Goal: Answer question/provide support: Share knowledge or assist other users

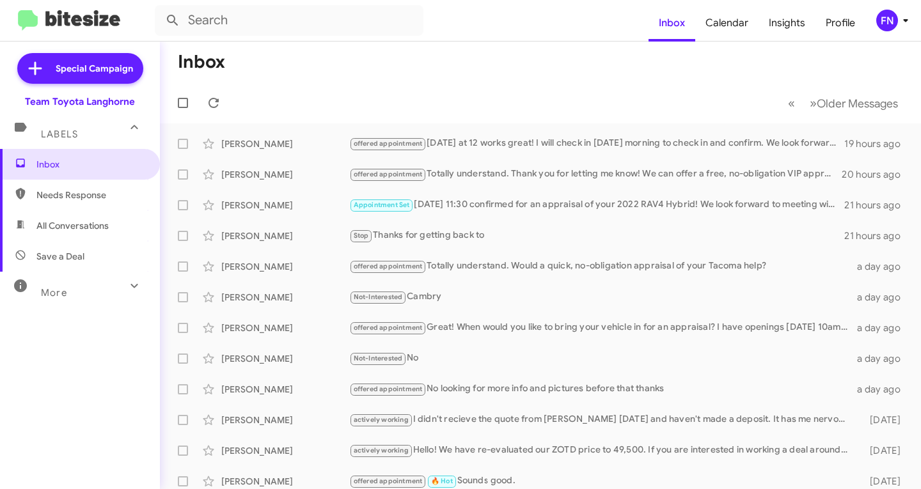
click at [108, 232] on span "All Conversations" at bounding box center [80, 225] width 160 height 31
type input "in:all-conversations"
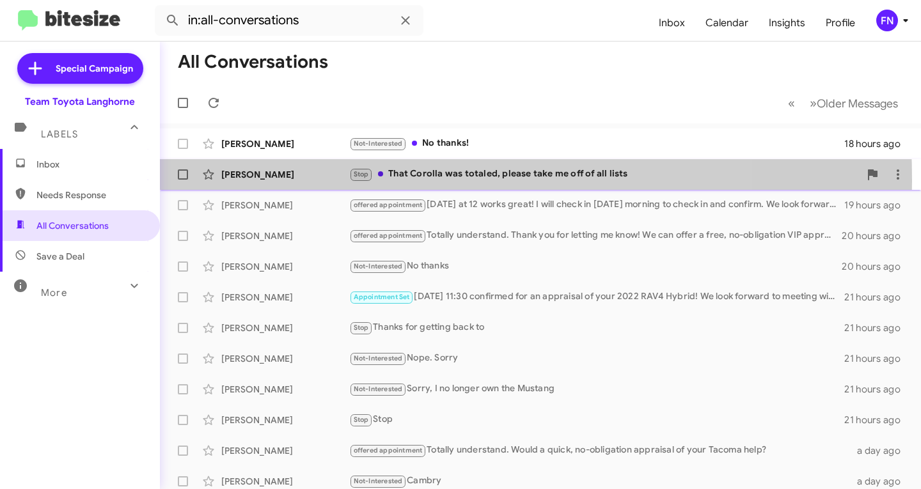
click at [263, 180] on div "Jaime Presiado" at bounding box center [285, 174] width 128 height 13
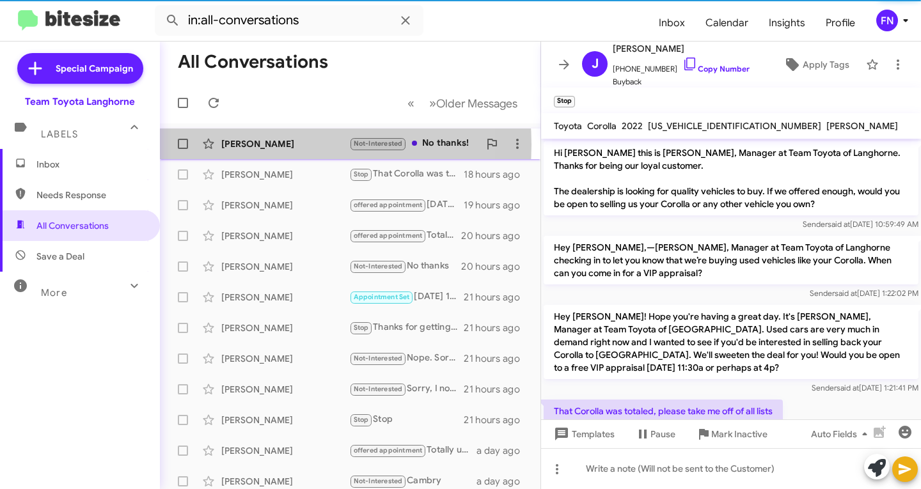
click at [269, 145] on div "Aubrey Eshelman" at bounding box center [285, 143] width 128 height 13
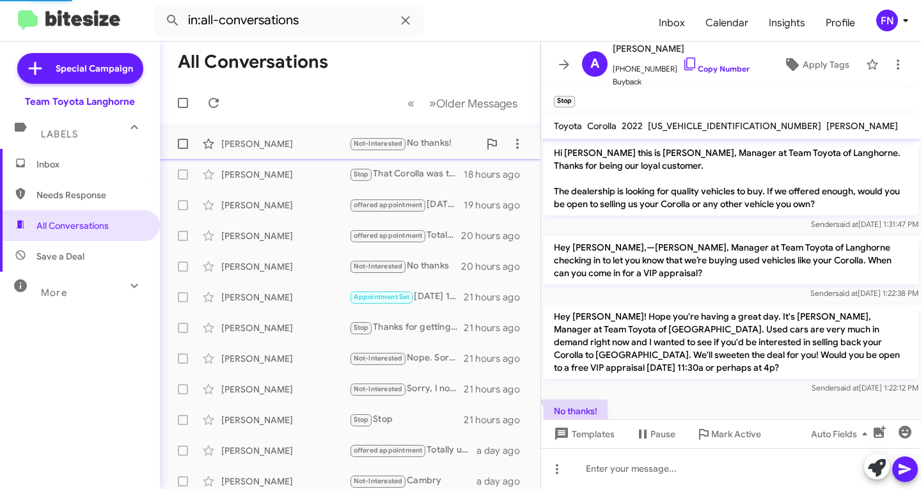
scroll to position [61, 0]
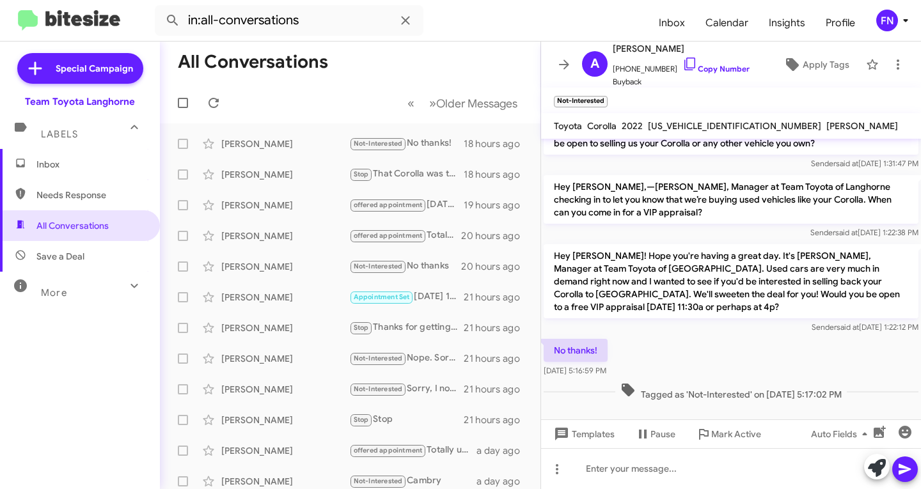
click at [81, 159] on span "Inbox" at bounding box center [90, 164] width 109 height 13
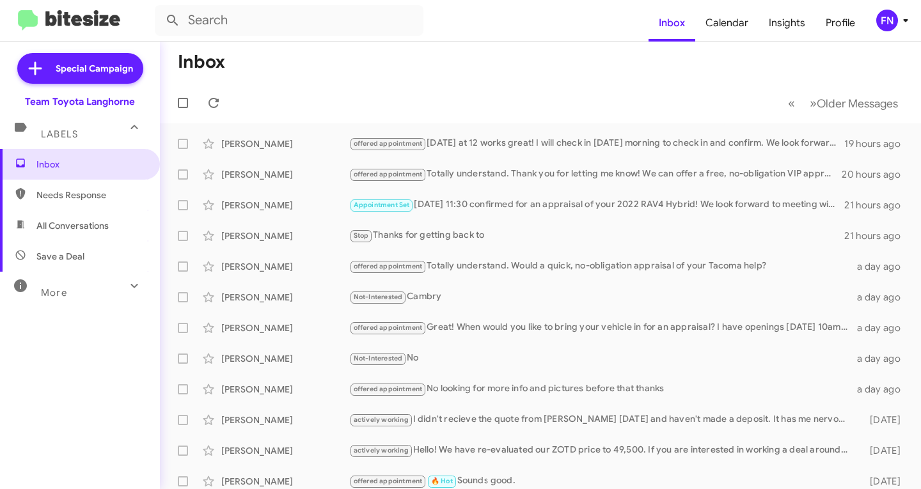
click at [888, 21] on div "FN" at bounding box center [887, 21] width 22 height 22
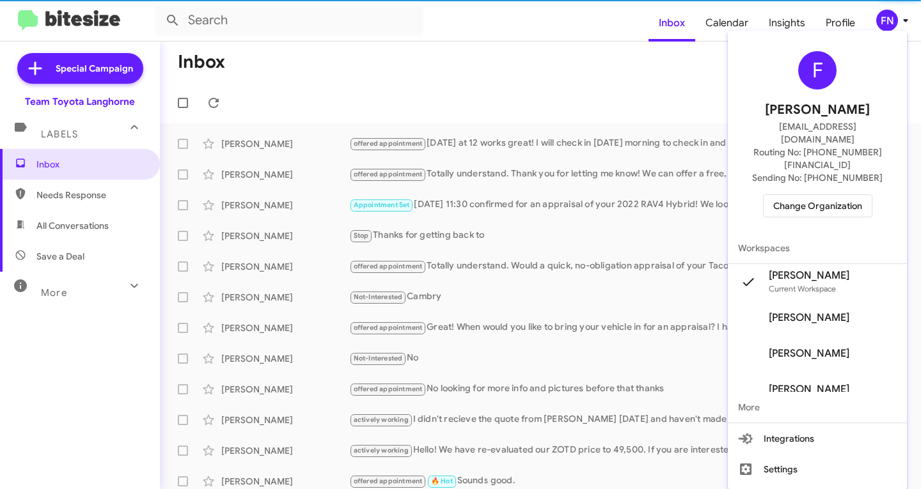
click at [816, 195] on span "Change Organization" at bounding box center [817, 206] width 89 height 22
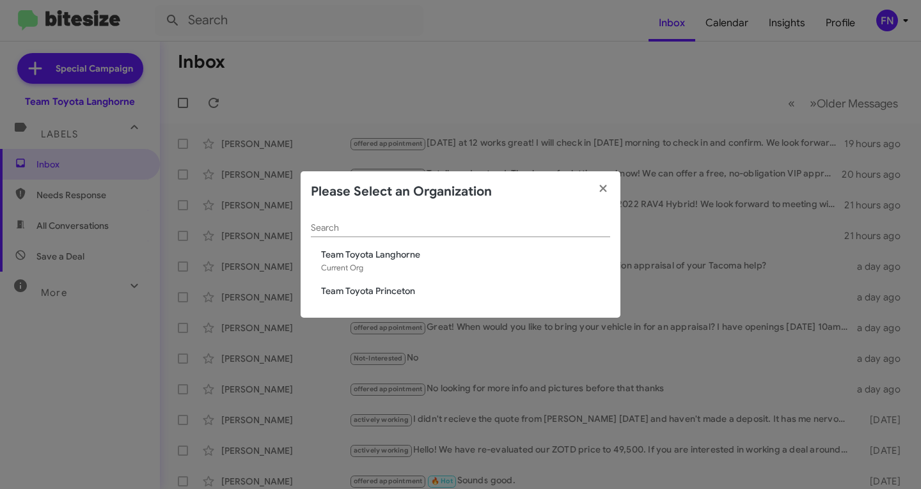
click at [393, 281] on div "Search Team Toyota Langhorne Current Org Team Toyota Princeton" at bounding box center [461, 265] width 320 height 106
click at [386, 290] on span "Team Toyota Princeton" at bounding box center [465, 291] width 289 height 13
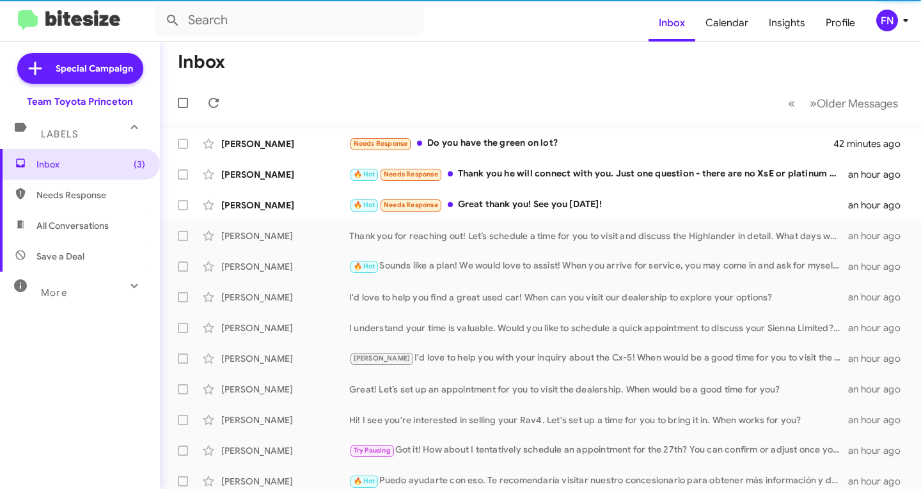
click at [91, 221] on span "All Conversations" at bounding box center [72, 225] width 72 height 13
type input "in:all-conversations"
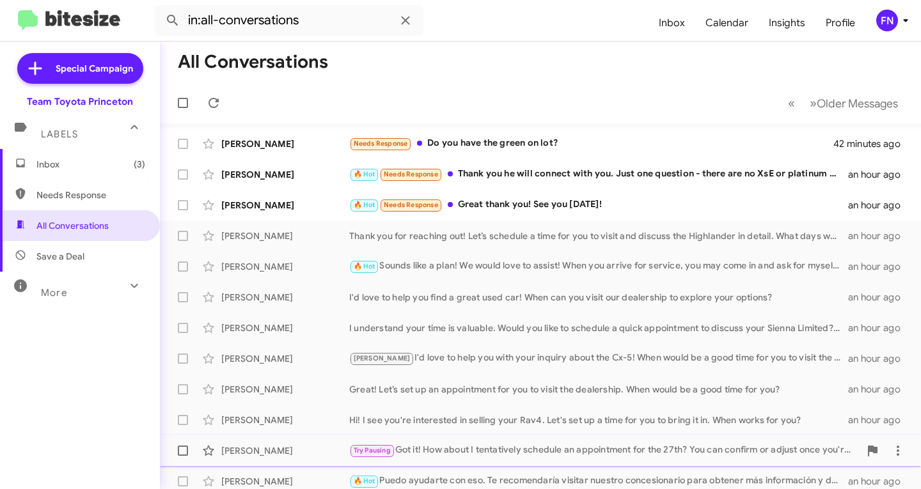
click at [274, 452] on div "Hernan Marin" at bounding box center [285, 450] width 128 height 13
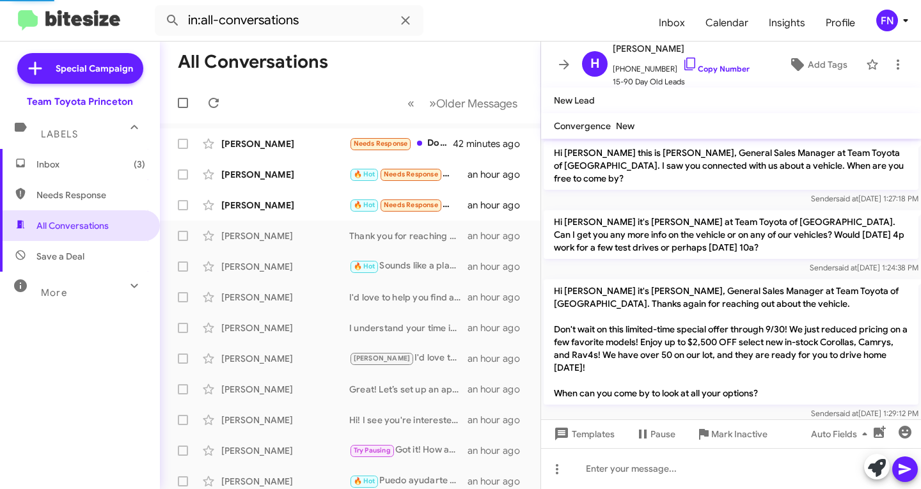
scroll to position [421, 0]
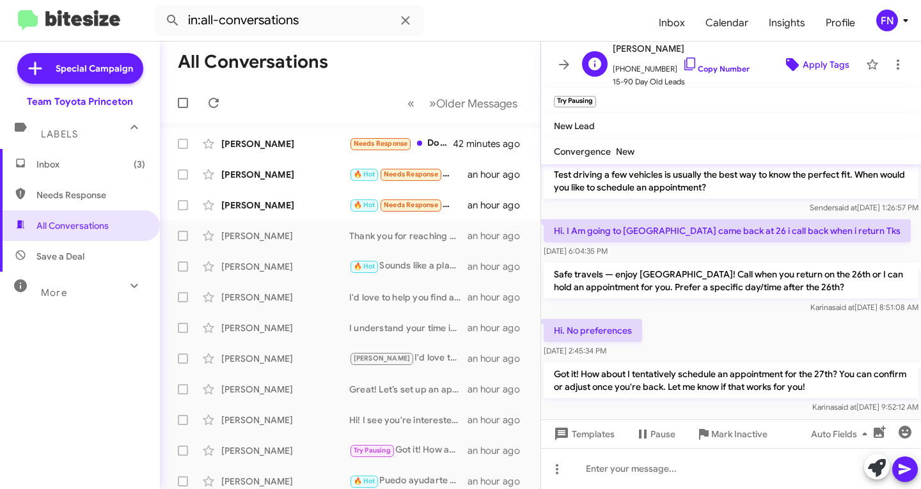
click at [813, 63] on span "Apply Tags" at bounding box center [826, 64] width 47 height 23
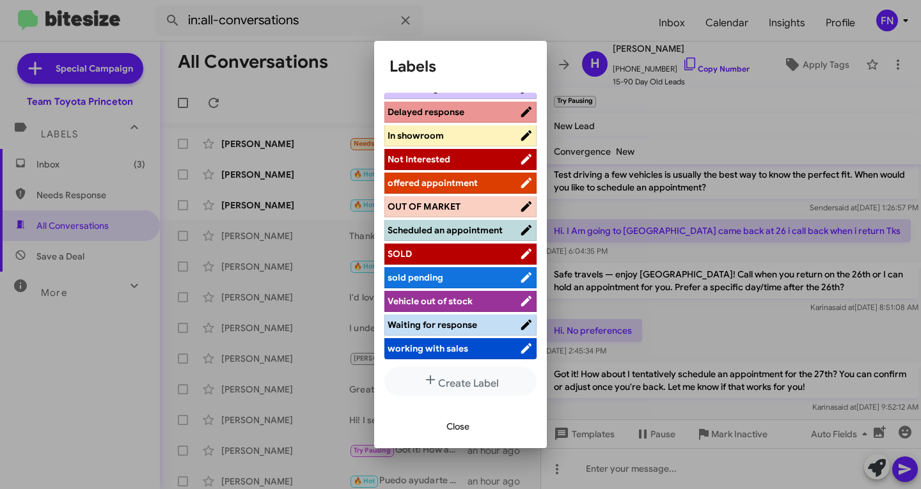
scroll to position [6, 0]
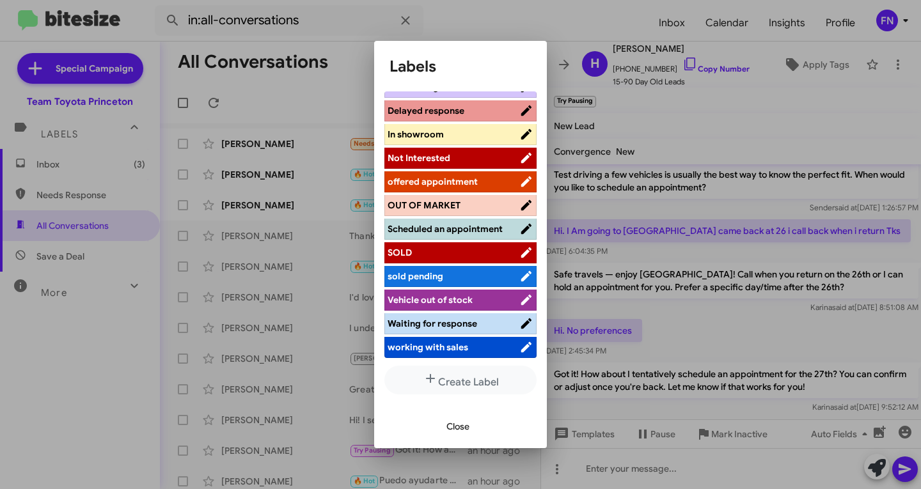
click at [440, 176] on span "offered appointment" at bounding box center [433, 182] width 90 height 12
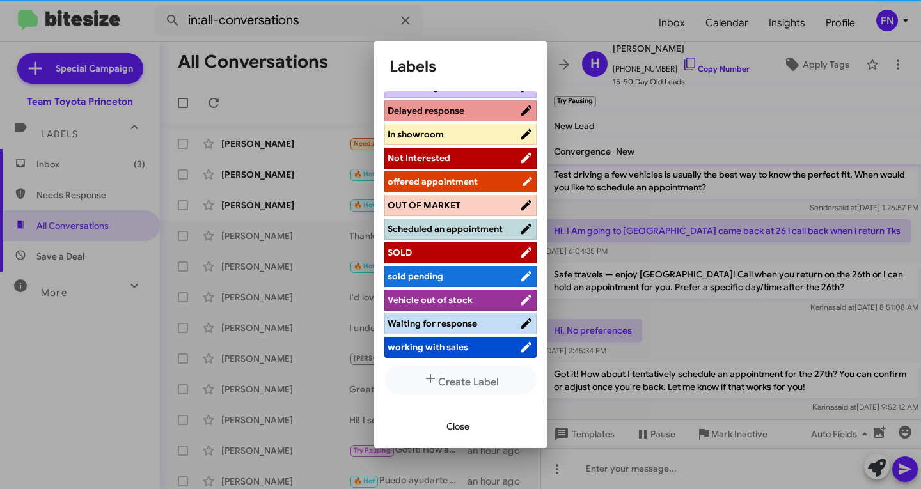
scroll to position [191, 0]
click at [455, 428] on span "Close" at bounding box center [457, 426] width 23 height 23
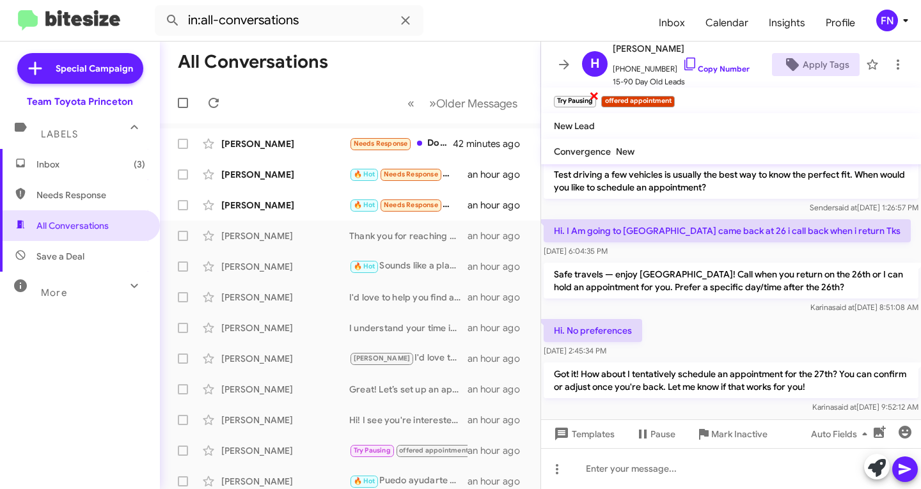
click at [597, 98] on span "×" at bounding box center [594, 95] width 10 height 15
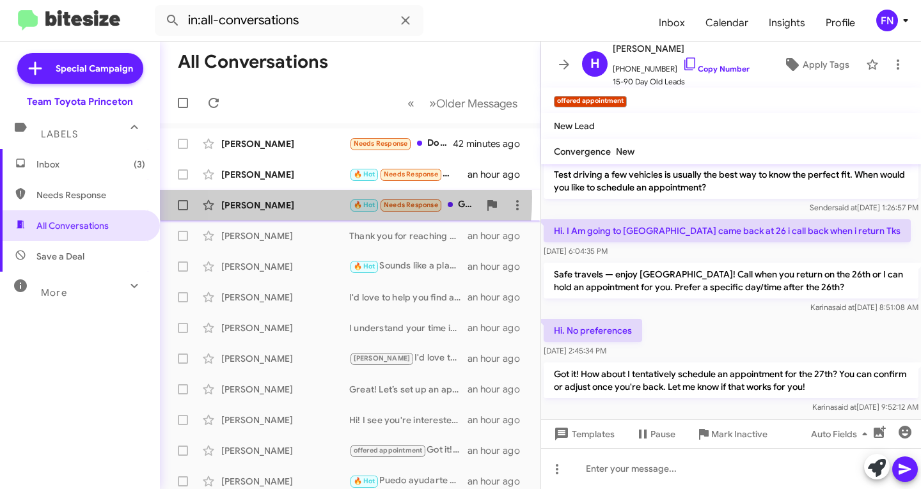
click at [288, 198] on div "Lala Odeh 🔥 Hot Needs Response Great thank you! See you Saturday! an hour ago" at bounding box center [350, 205] width 360 height 26
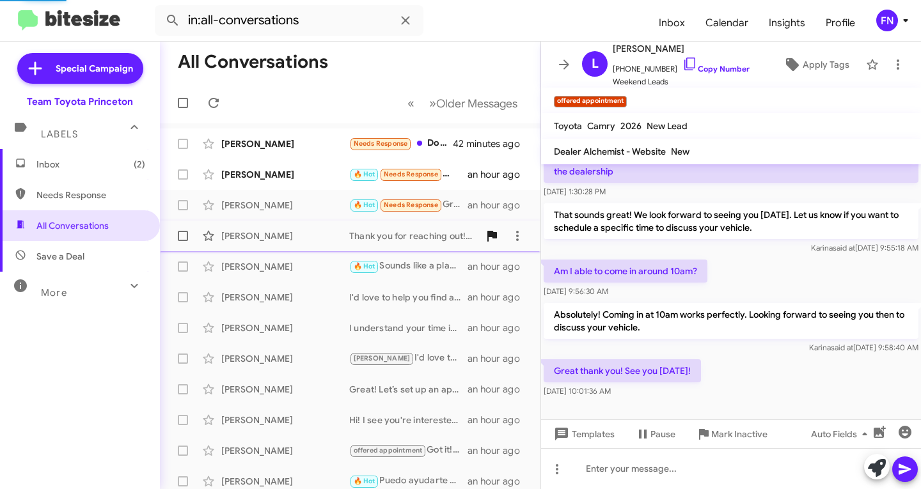
scroll to position [76, 0]
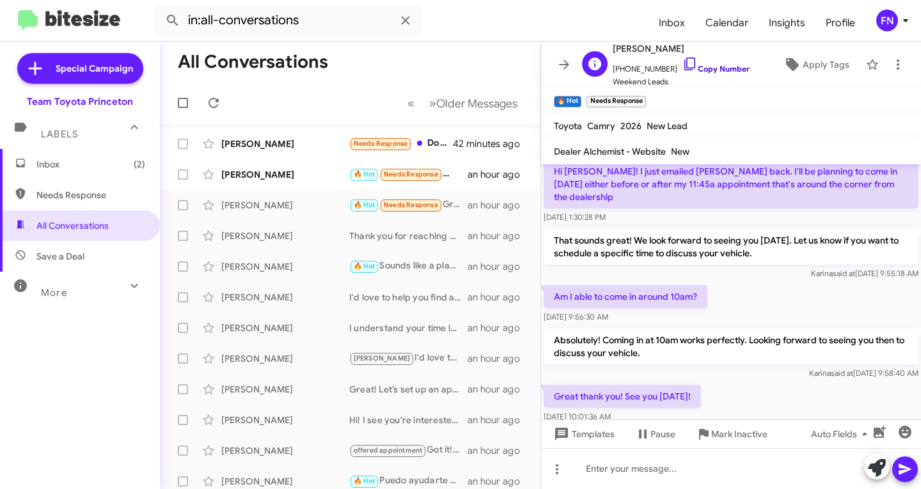
click at [697, 73] on link "Copy Number" at bounding box center [715, 69] width 67 height 10
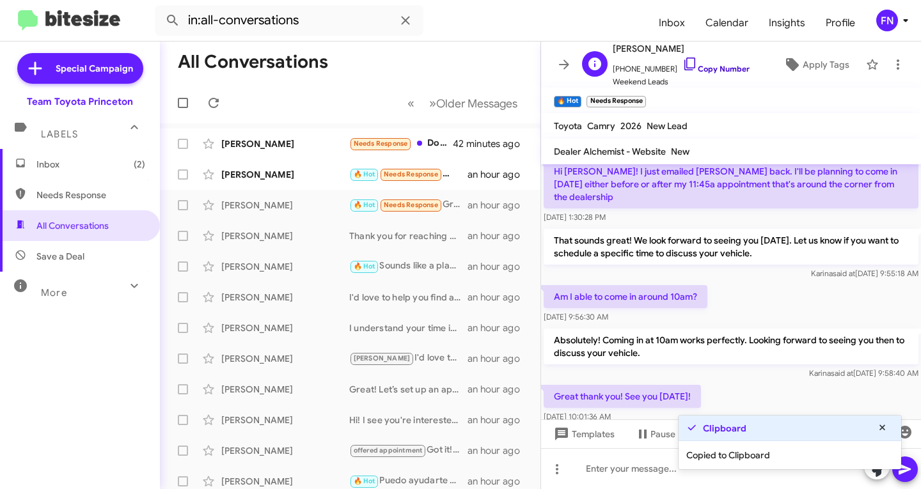
click at [697, 73] on link "Copy Number" at bounding box center [715, 69] width 67 height 10
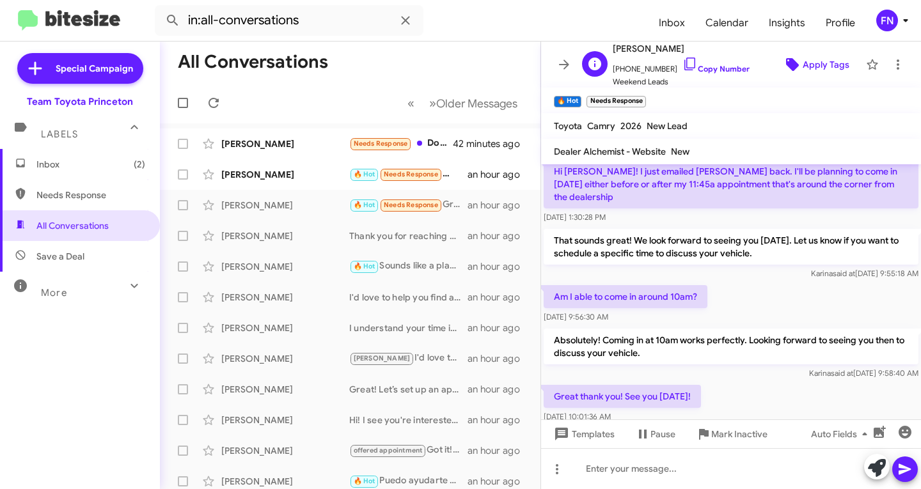
click at [808, 60] on span "Apply Tags" at bounding box center [826, 64] width 47 height 23
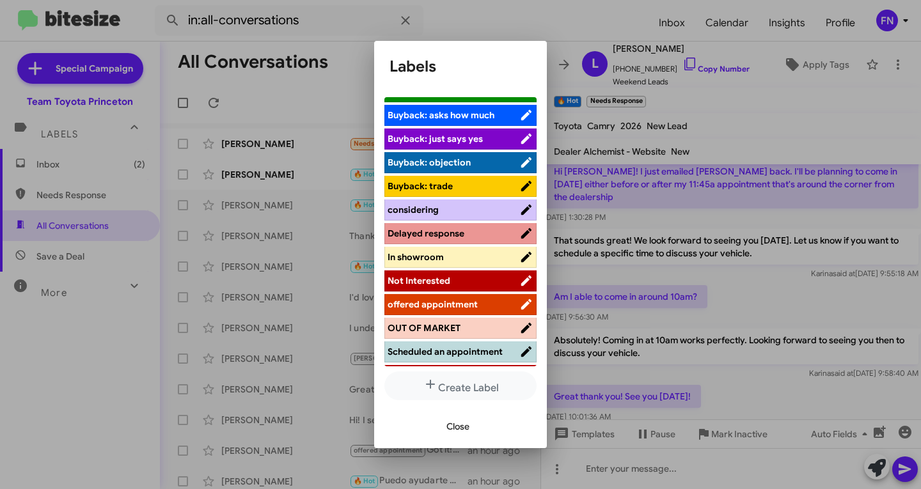
scroll to position [128, 0]
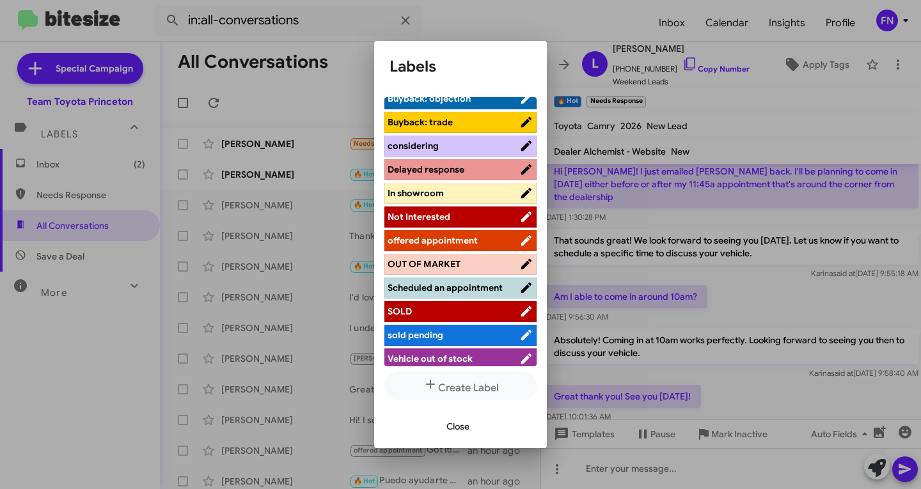
click at [441, 291] on span "Scheduled an appointment" at bounding box center [445, 288] width 115 height 12
click at [455, 426] on span "Close" at bounding box center [457, 426] width 23 height 23
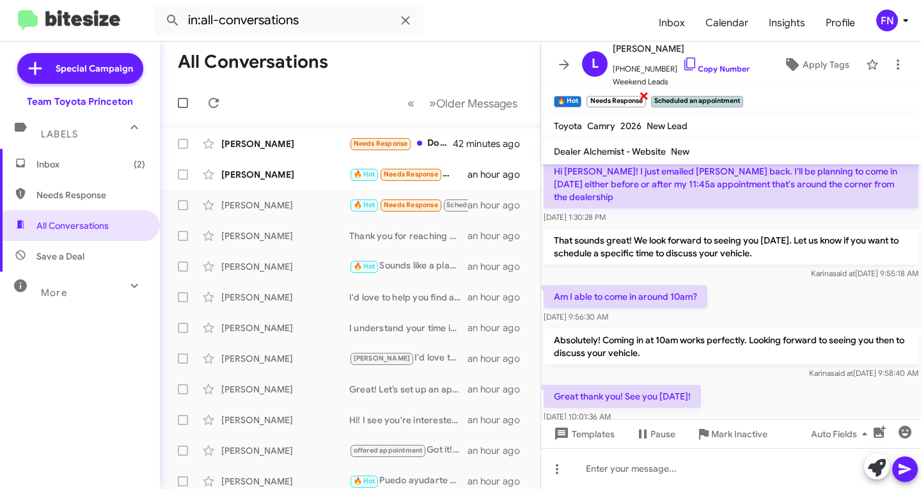
click at [645, 98] on span "×" at bounding box center [644, 95] width 10 height 15
click at [581, 94] on span "×" at bounding box center [579, 95] width 10 height 15
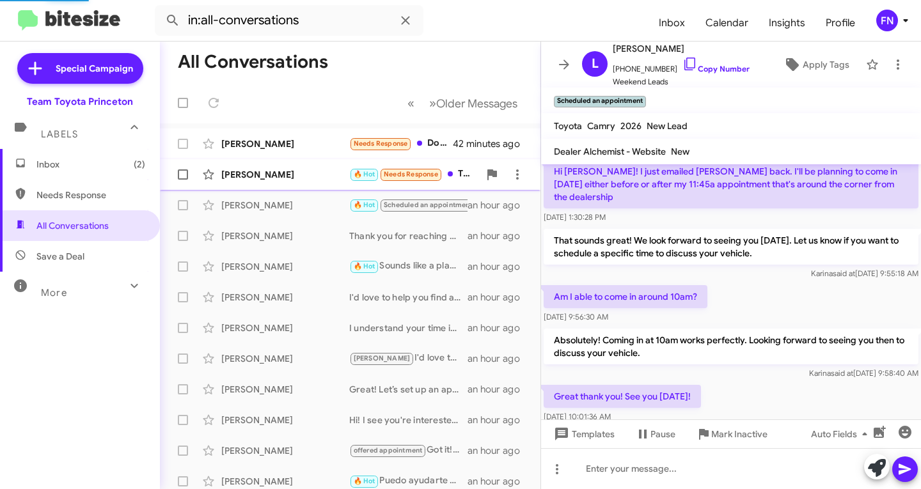
click at [295, 178] on div "Vishesh Bhatia" at bounding box center [285, 174] width 128 height 13
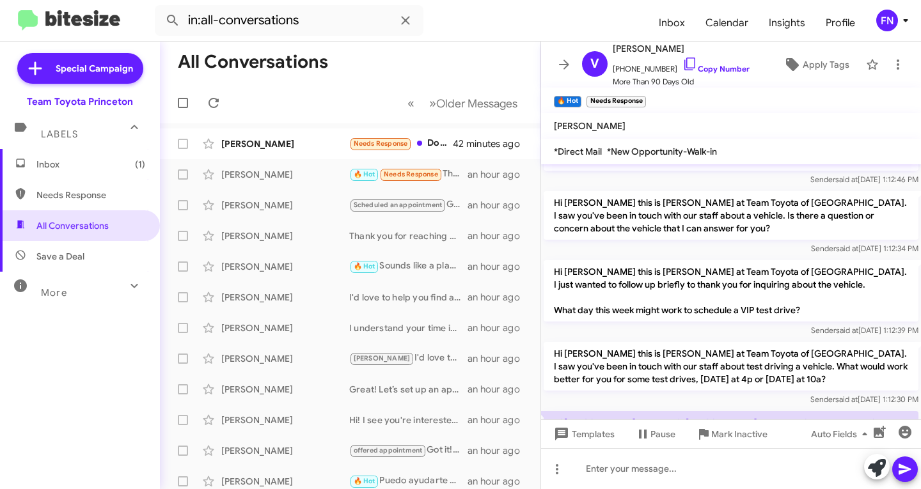
scroll to position [1008, 0]
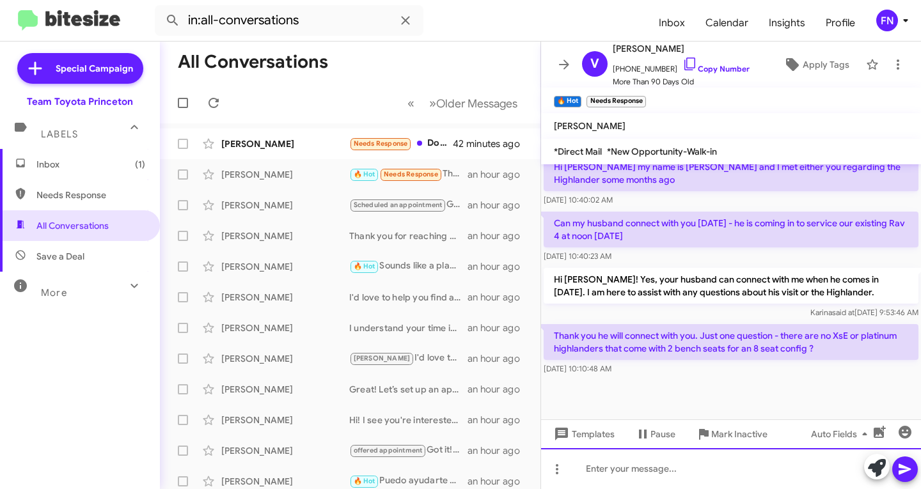
click at [780, 474] on div at bounding box center [731, 468] width 380 height 41
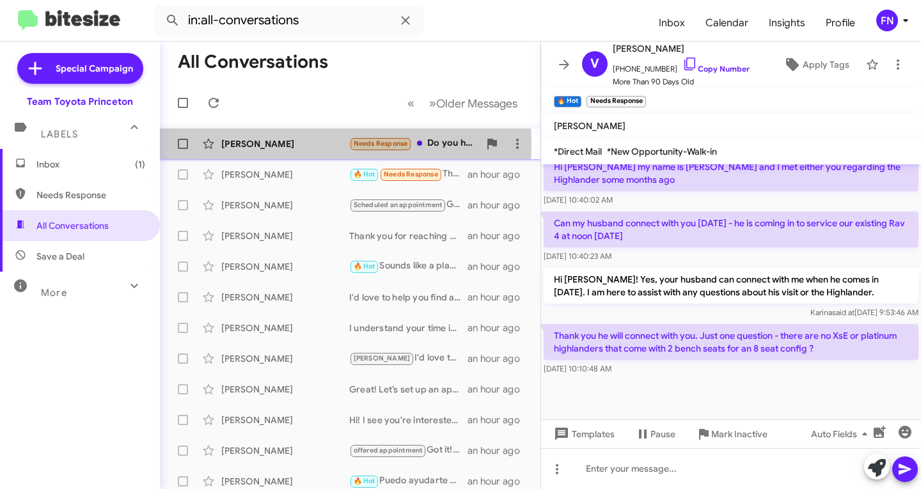
click at [282, 144] on div "Melanie Lawrence" at bounding box center [285, 143] width 128 height 13
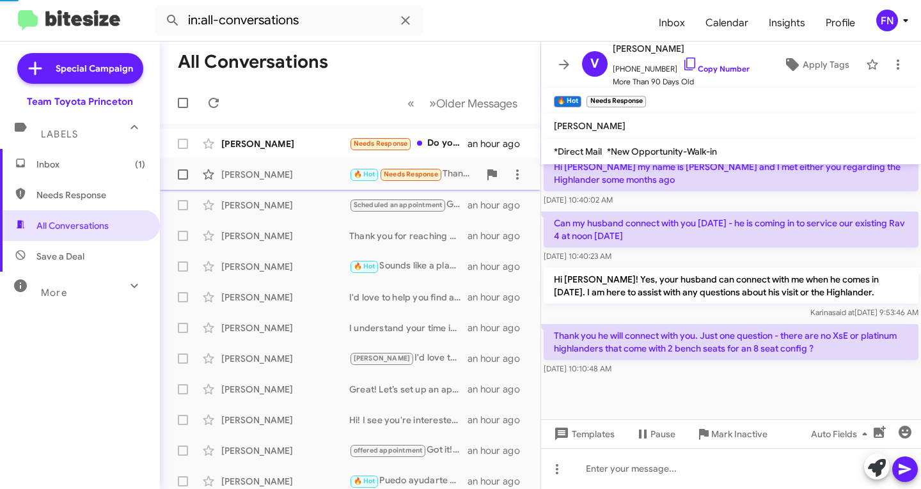
scroll to position [120, 0]
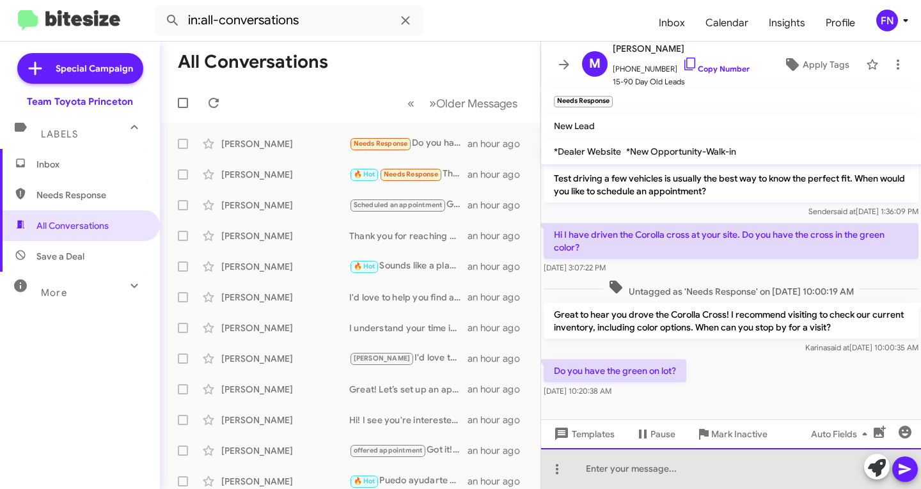
click at [756, 480] on div at bounding box center [731, 468] width 380 height 41
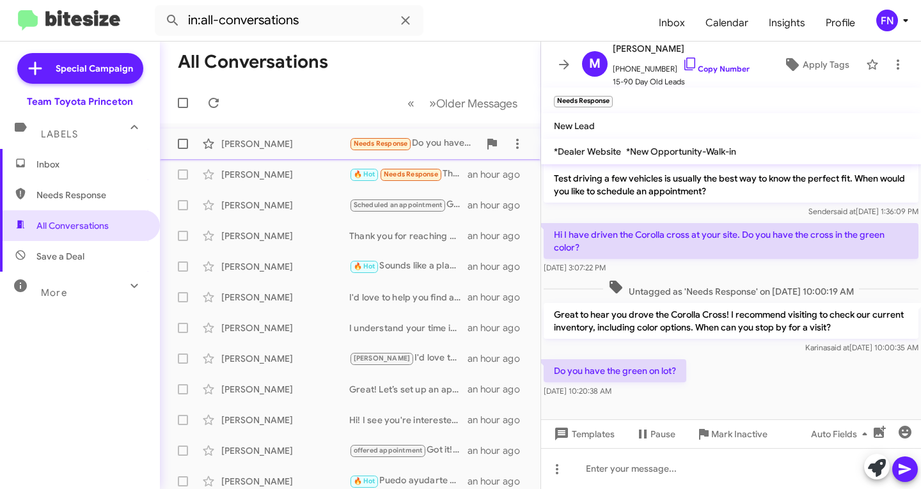
click at [247, 132] on div "Melanie Lawrence Needs Response Do you have the green on lot? an hour ago" at bounding box center [350, 144] width 360 height 26
click at [239, 141] on div "Melanie Lawrence" at bounding box center [285, 143] width 128 height 13
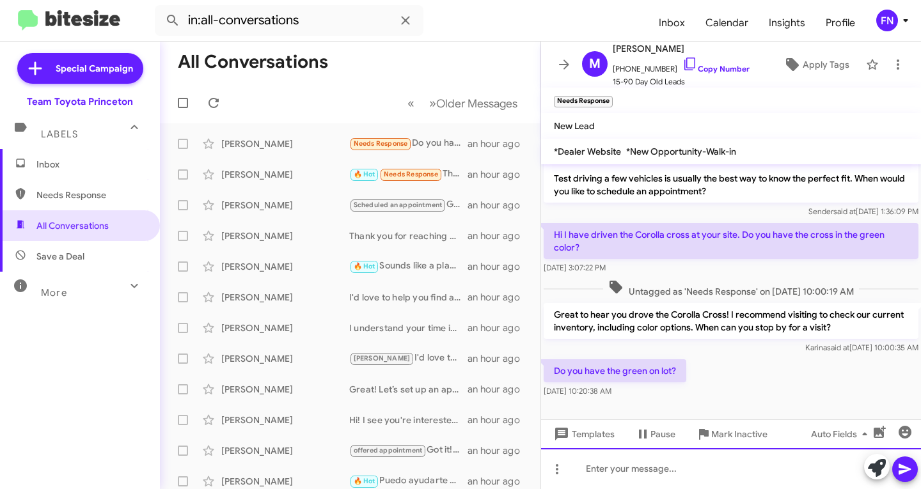
click at [820, 478] on div at bounding box center [731, 468] width 380 height 41
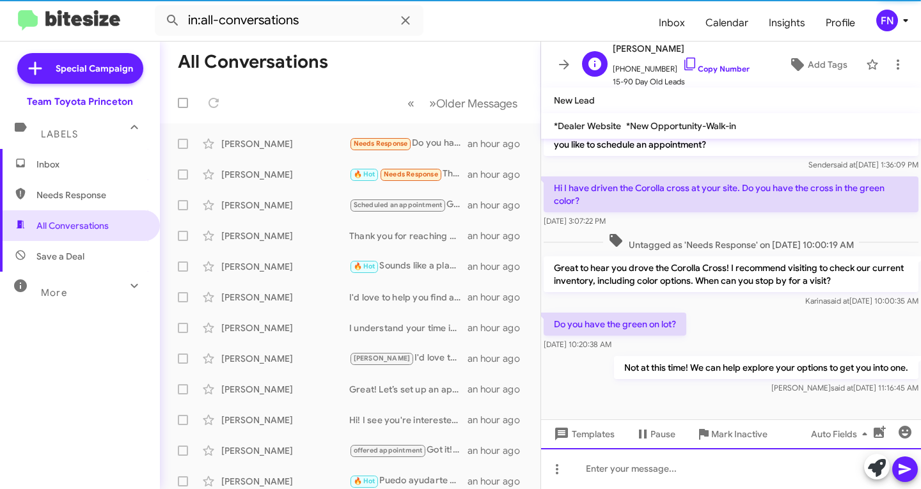
scroll to position [141, 0]
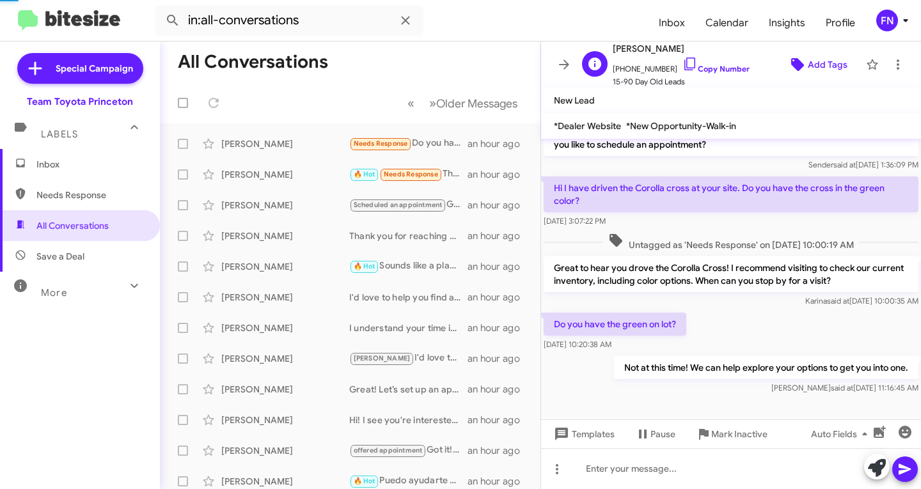
click at [815, 60] on span "Add Tags" at bounding box center [828, 64] width 40 height 23
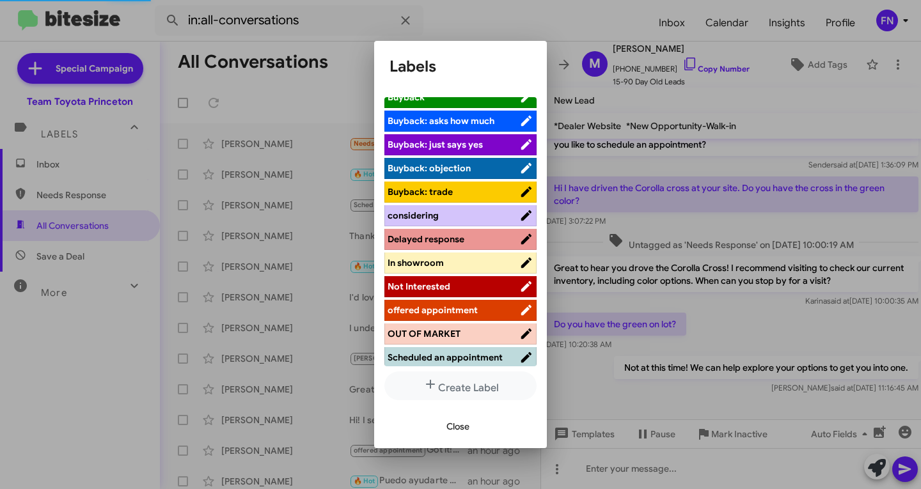
scroll to position [191, 0]
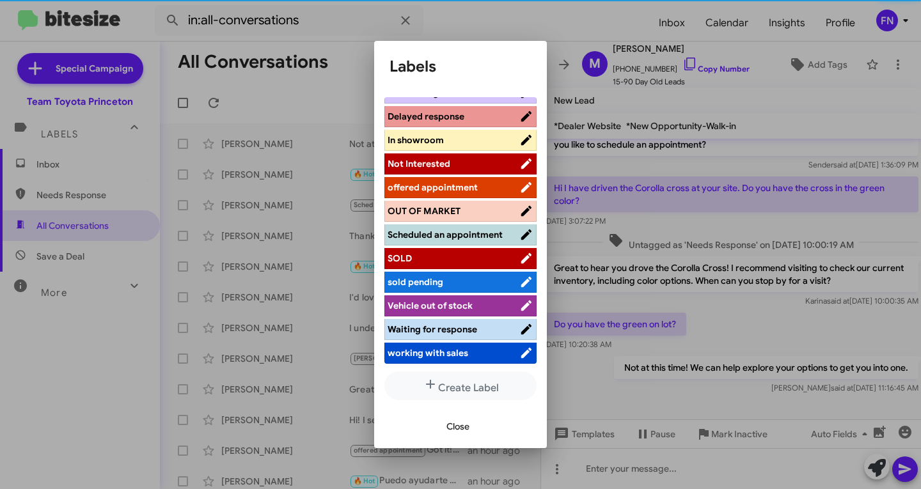
click at [446, 182] on span "offered appointment" at bounding box center [433, 188] width 90 height 12
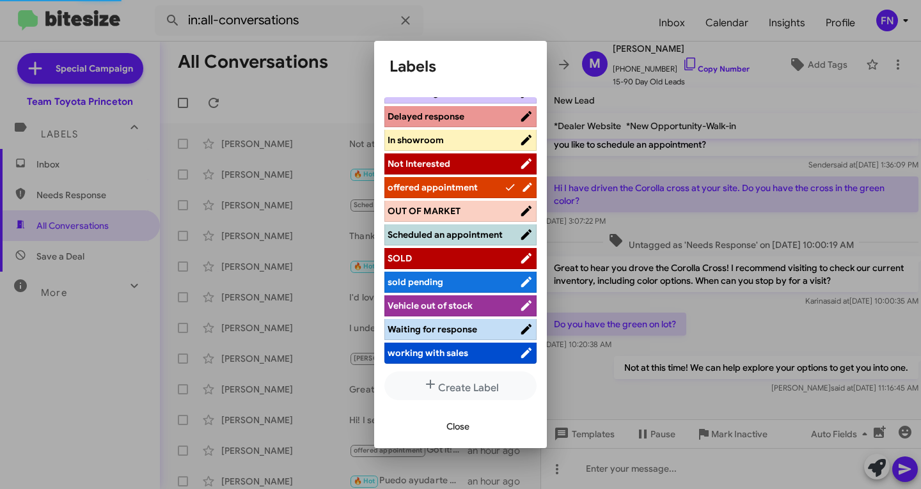
click at [451, 432] on span "Close" at bounding box center [457, 426] width 23 height 23
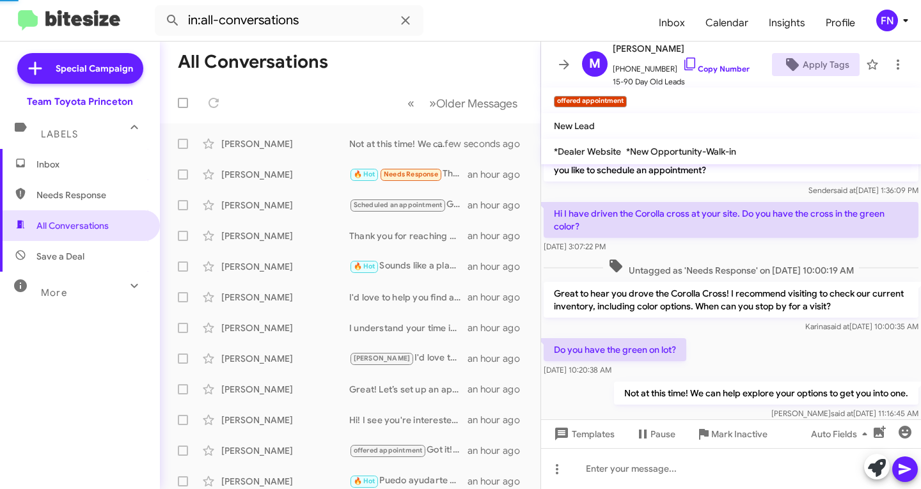
scroll to position [167, 0]
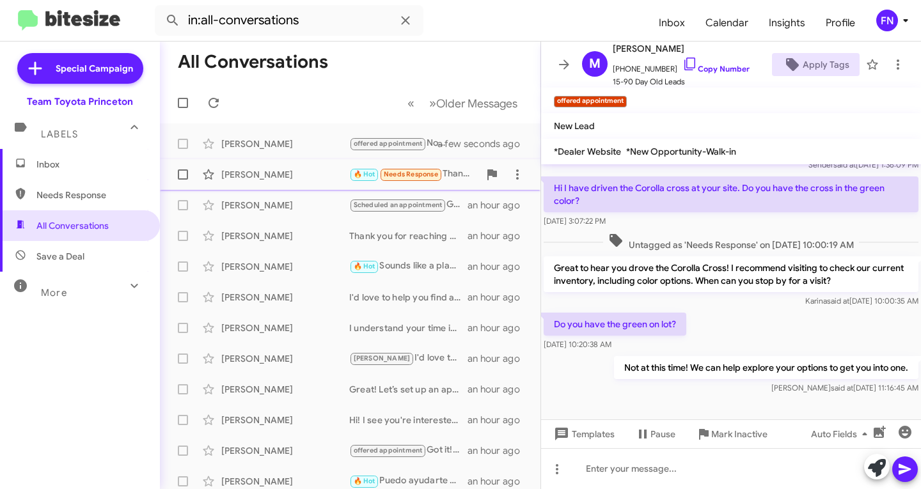
click at [243, 179] on div "Vishesh Bhatia" at bounding box center [285, 174] width 128 height 13
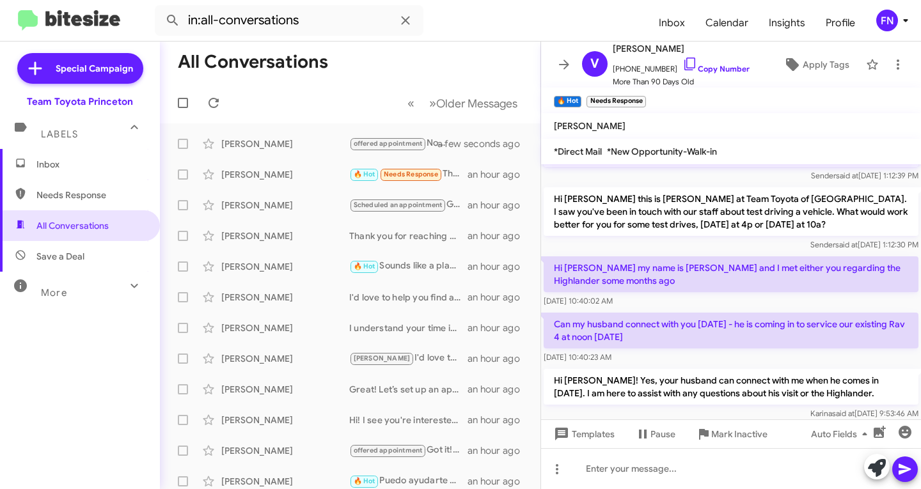
scroll to position [2096, 0]
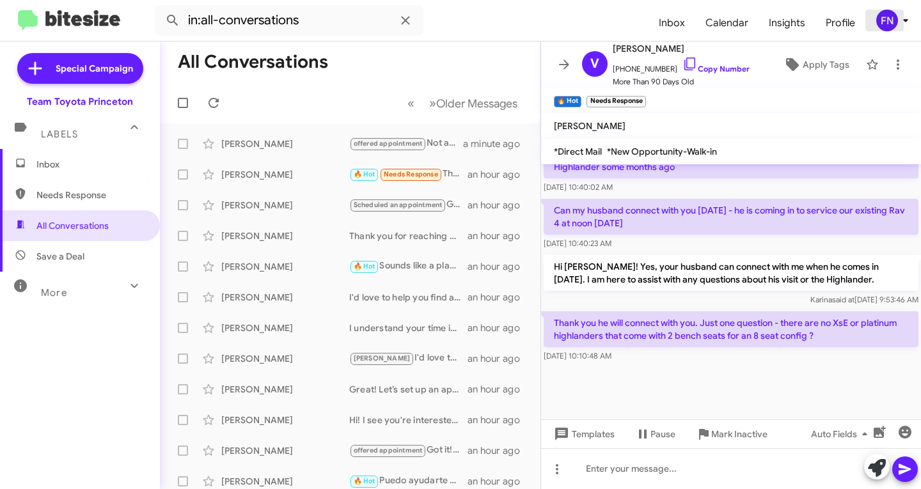
click at [888, 19] on div "FN" at bounding box center [887, 21] width 22 height 22
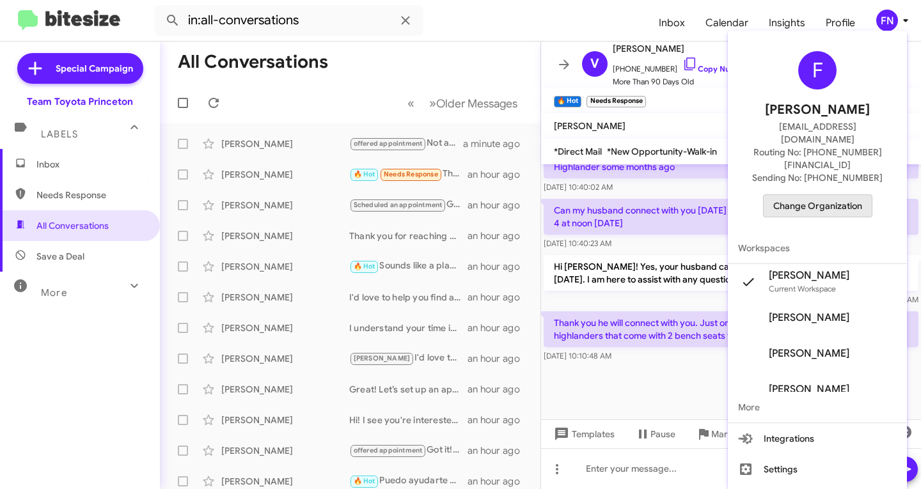
click at [819, 195] on span "Change Organization" at bounding box center [817, 206] width 89 height 22
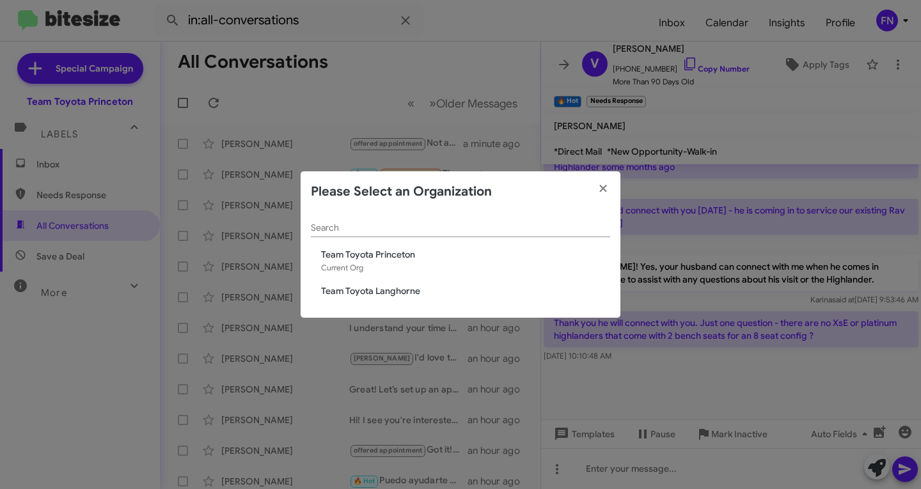
click at [383, 295] on span "Team Toyota Langhorne" at bounding box center [465, 291] width 289 height 13
